Goal: Information Seeking & Learning: Understand process/instructions

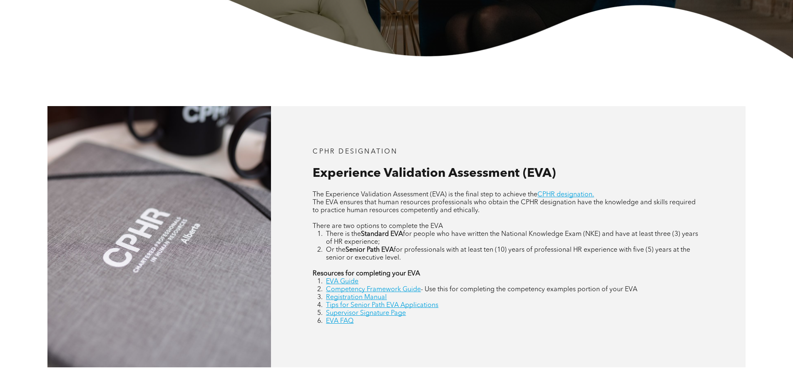
scroll to position [291, 0]
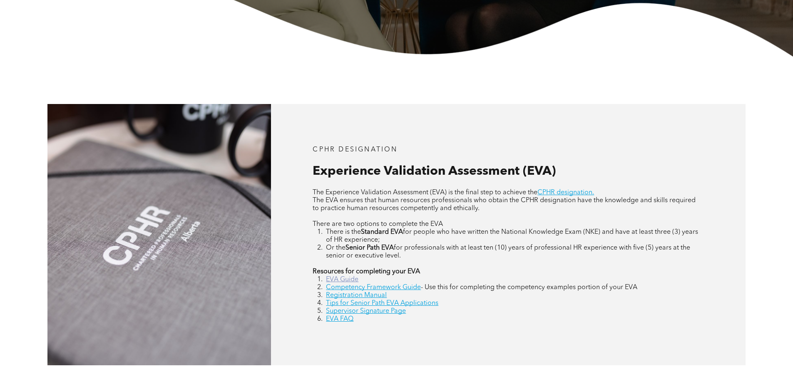
click at [350, 276] on link "EVA Guide" at bounding box center [342, 279] width 32 height 7
click at [352, 293] on link "Registration Manual" at bounding box center [356, 295] width 61 height 7
click at [339, 318] on link "EVA FAQ" at bounding box center [339, 319] width 27 height 7
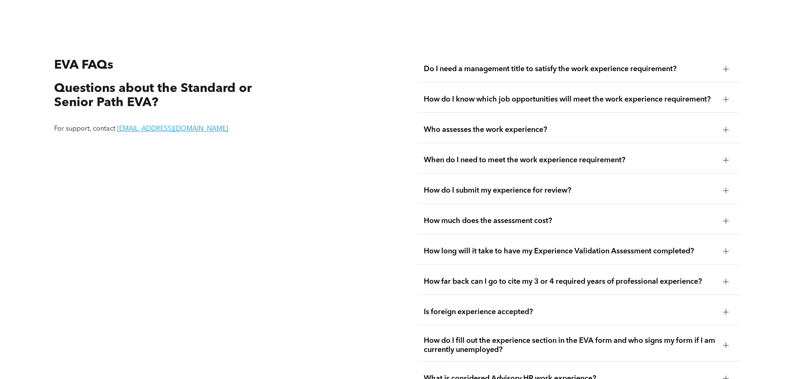
scroll to position [1566, 0]
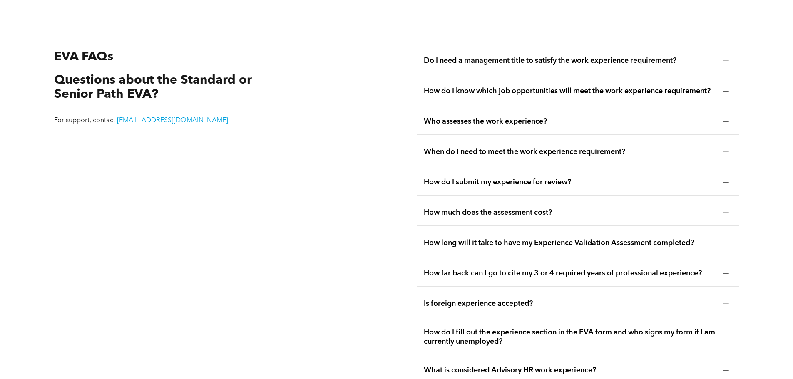
click at [626, 178] on span "How do I submit my experience for review?" at bounding box center [570, 182] width 293 height 9
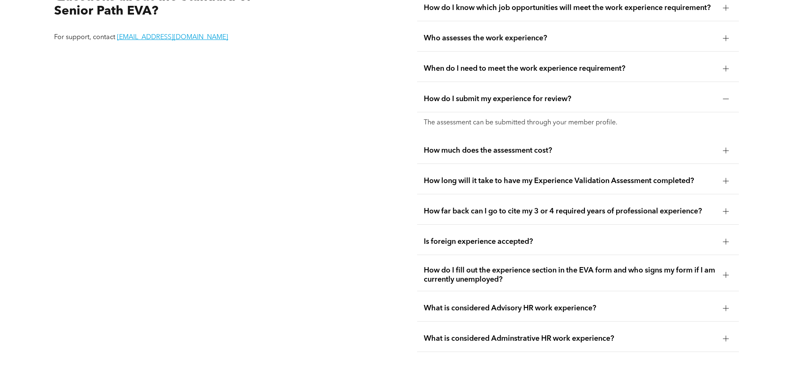
scroll to position [1691, 0]
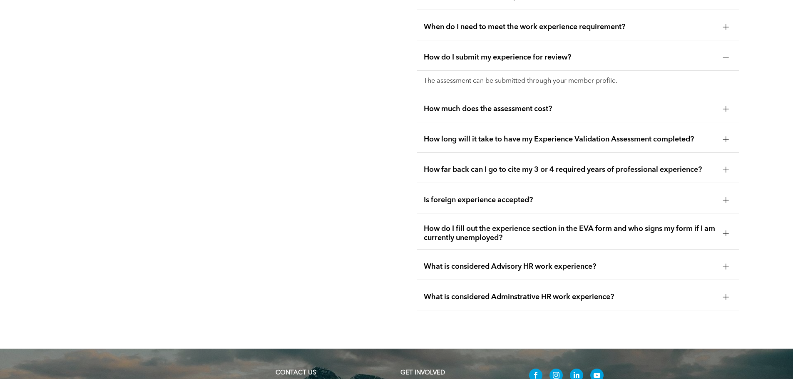
click at [692, 225] on span "How do I fill out the experience section in the EVA form and who signs my form …" at bounding box center [570, 233] width 293 height 18
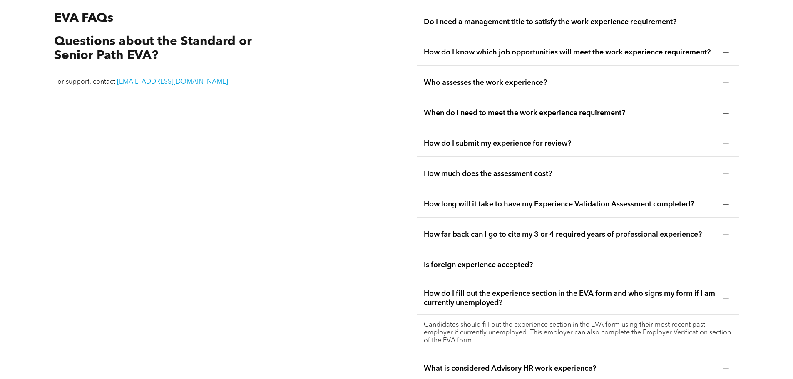
scroll to position [1525, 0]
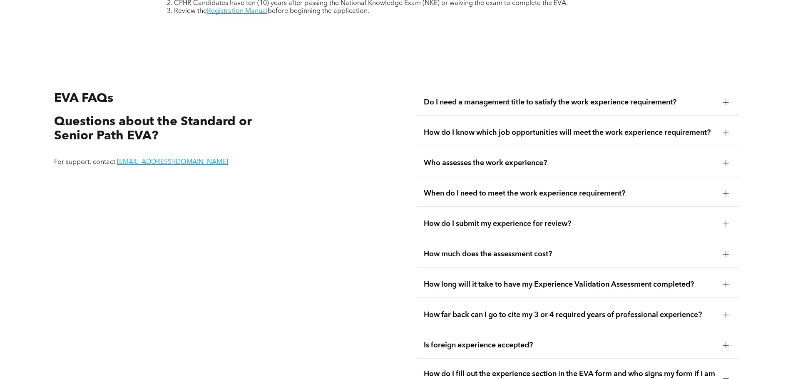
click at [723, 97] on div at bounding box center [726, 102] width 12 height 12
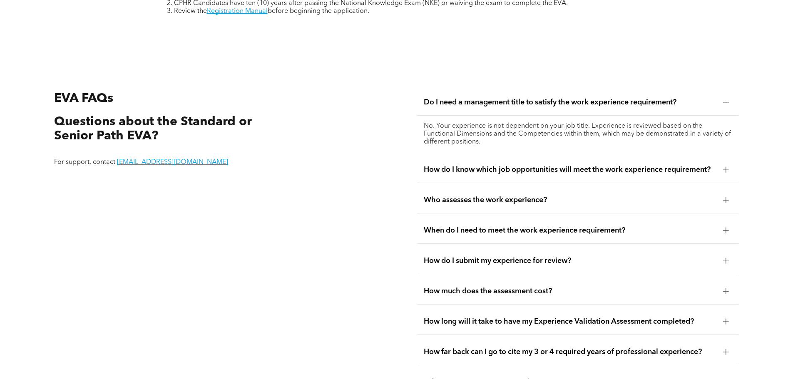
click at [718, 170] on div "How do I know which job opportunities will meet the work experience requirement?" at bounding box center [578, 170] width 322 height 26
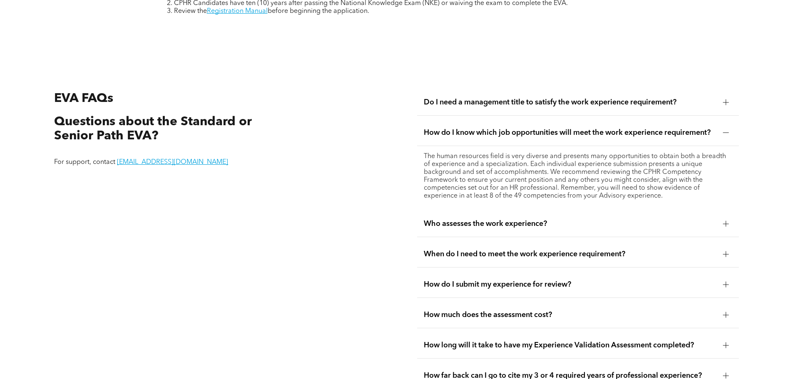
click at [710, 224] on div "Who assesses the work experience?" at bounding box center [578, 224] width 322 height 26
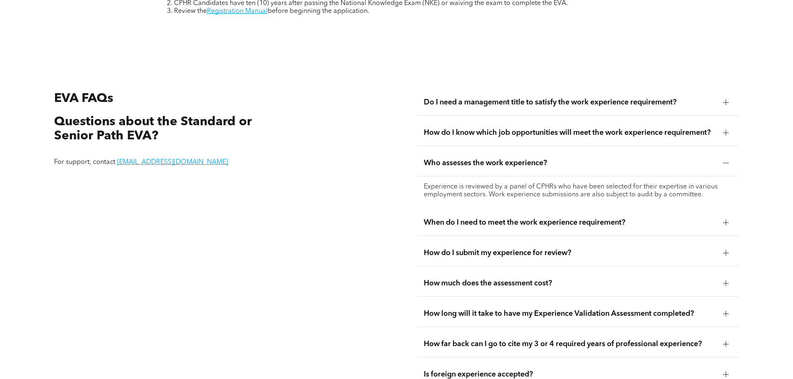
click at [709, 240] on div "How do I submit my experience for review?" at bounding box center [578, 253] width 322 height 26
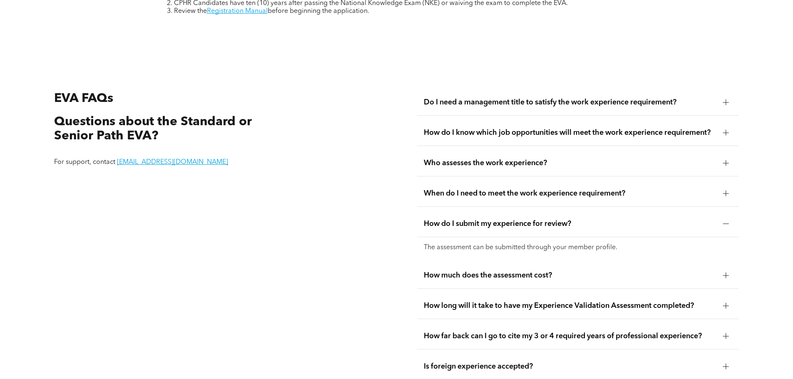
click at [717, 193] on div "When do I need to meet the work experience requirement?" at bounding box center [578, 194] width 322 height 26
click at [709, 275] on span "How much does the assessment cost?" at bounding box center [570, 275] width 293 height 9
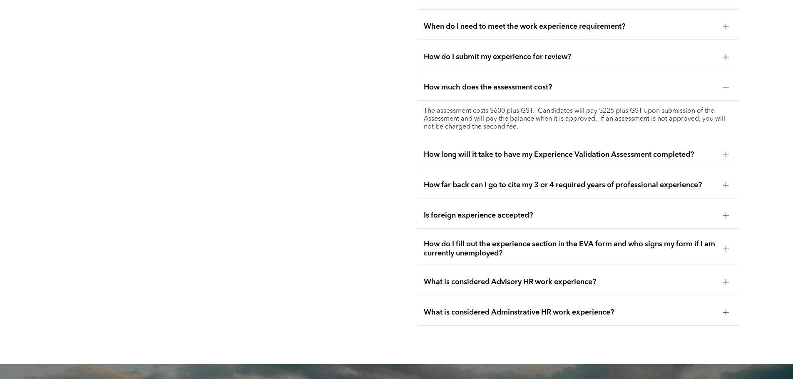
scroll to position [1775, 0]
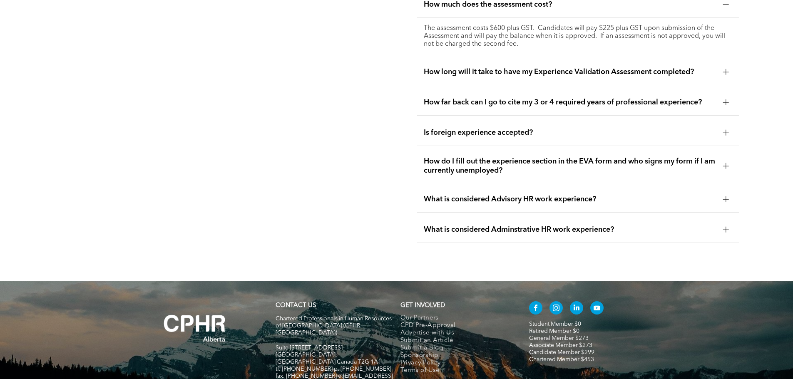
click at [725, 99] on div at bounding box center [726, 102] width 6 height 6
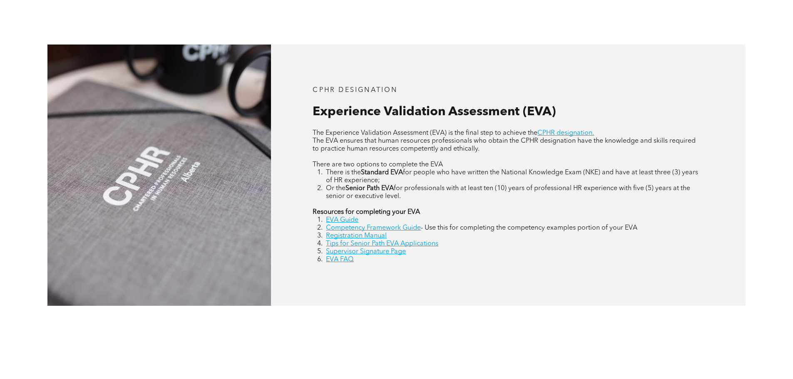
scroll to position [371, 0]
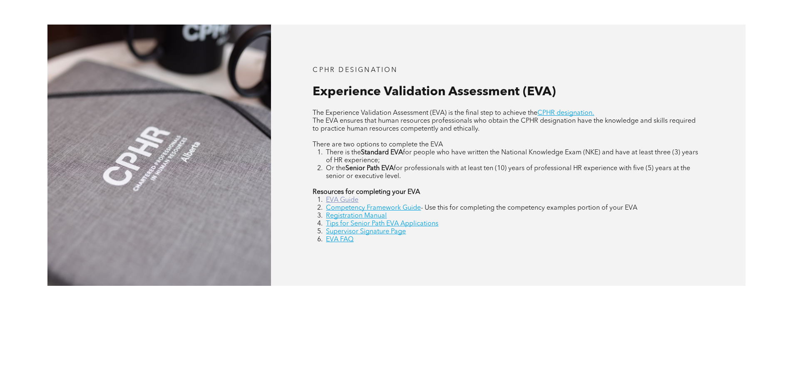
click at [340, 200] on link "EVA Guide" at bounding box center [342, 200] width 32 height 7
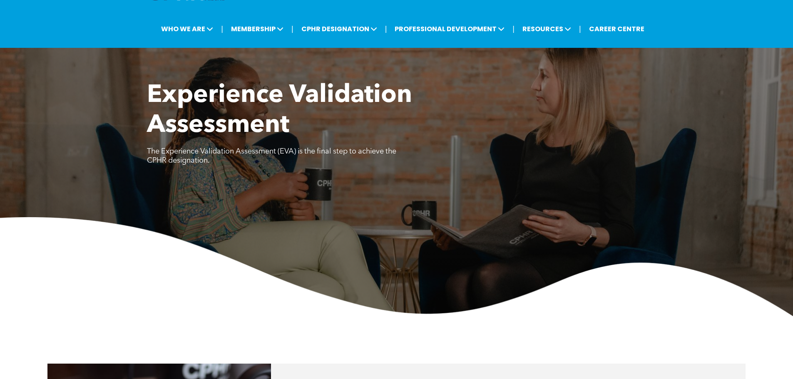
scroll to position [42, 0]
